Goal: Task Accomplishment & Management: Use online tool/utility

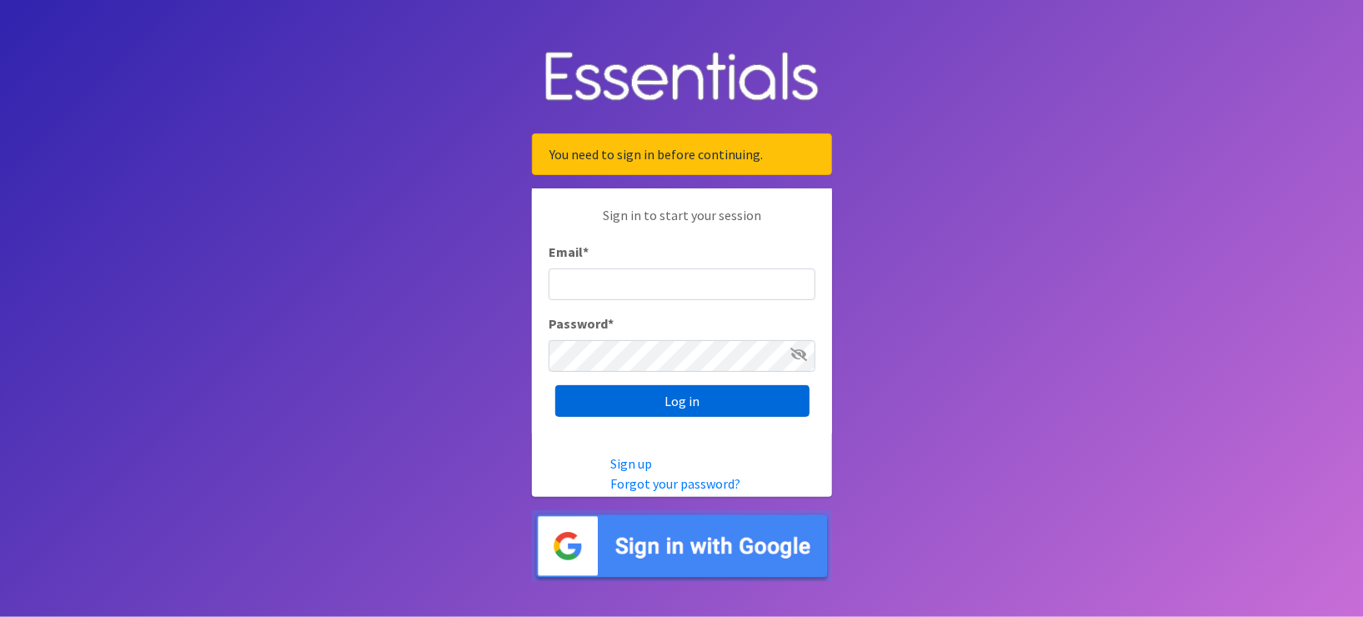
type input "[EMAIL_ADDRESS][DOMAIN_NAME]"
click at [680, 398] on input "Log in" at bounding box center [682, 401] width 254 height 32
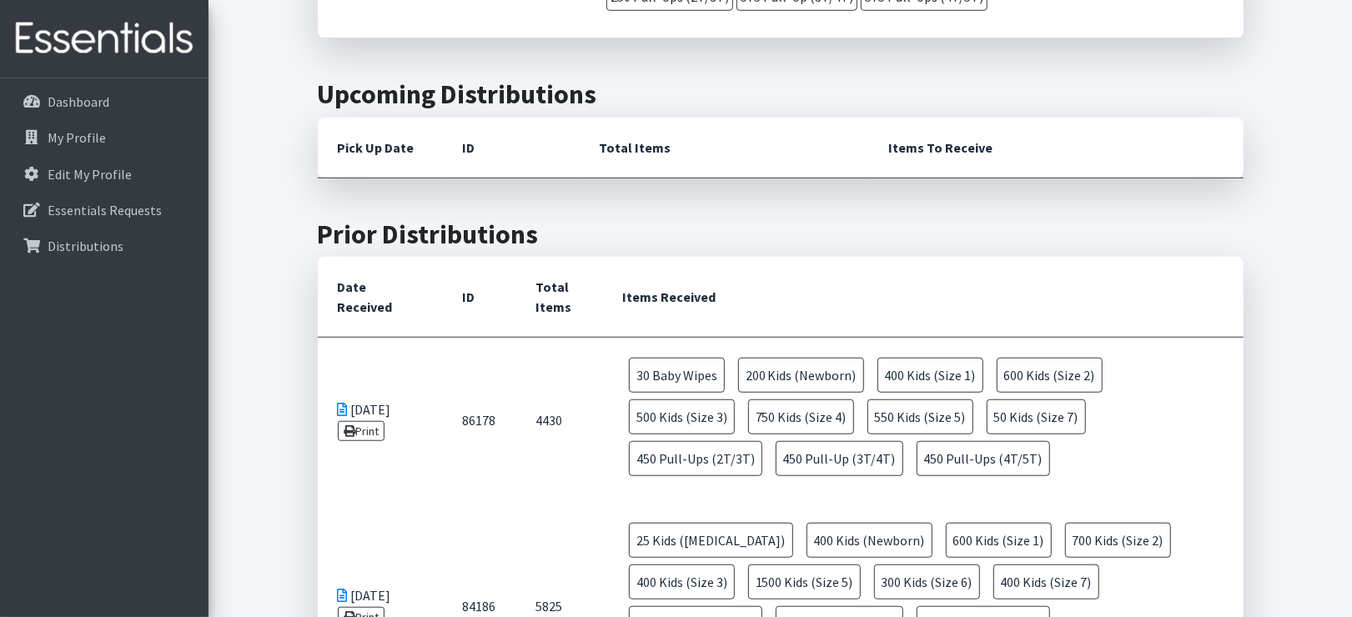
scroll to position [666, 0]
click at [364, 426] on link "Print" at bounding box center [362, 430] width 48 height 20
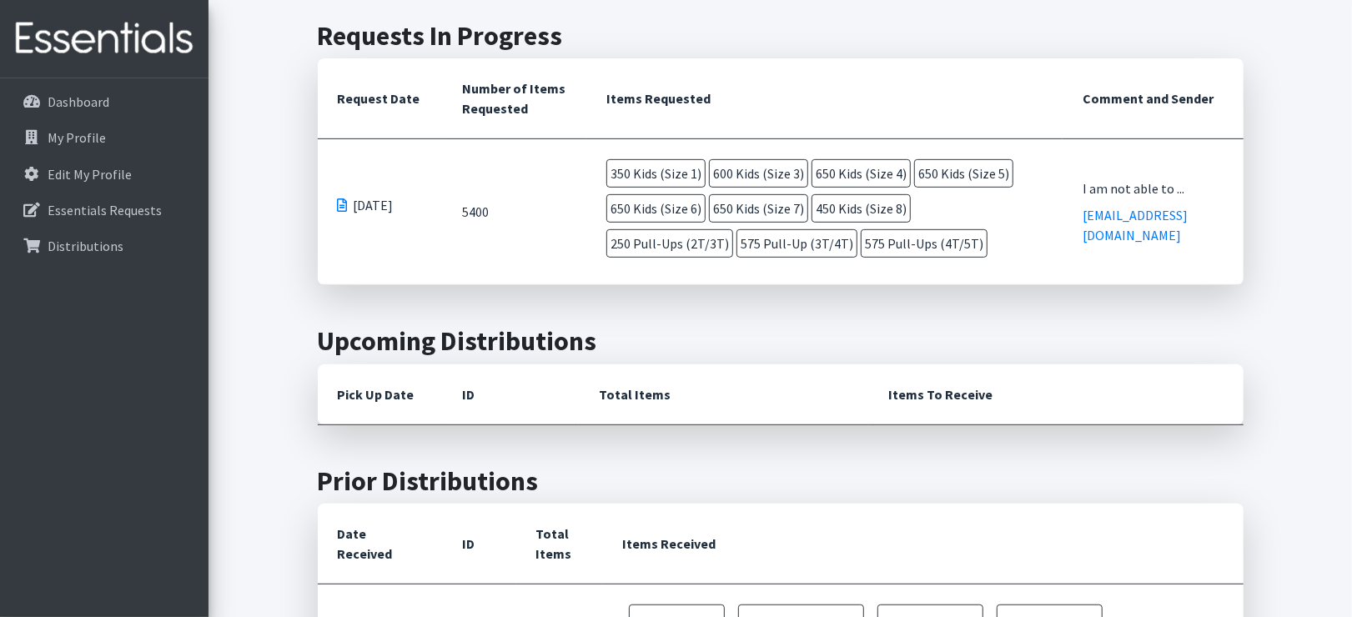
scroll to position [417, 0]
click at [390, 202] on span "08/07/2025" at bounding box center [374, 206] width 40 height 20
click at [396, 185] on td "08/07/2025" at bounding box center [380, 213] width 125 height 146
click at [341, 203] on span at bounding box center [343, 205] width 10 height 13
click at [751, 104] on th "Items Requested" at bounding box center [824, 99] width 476 height 81
